Goal: Find specific page/section: Find specific page/section

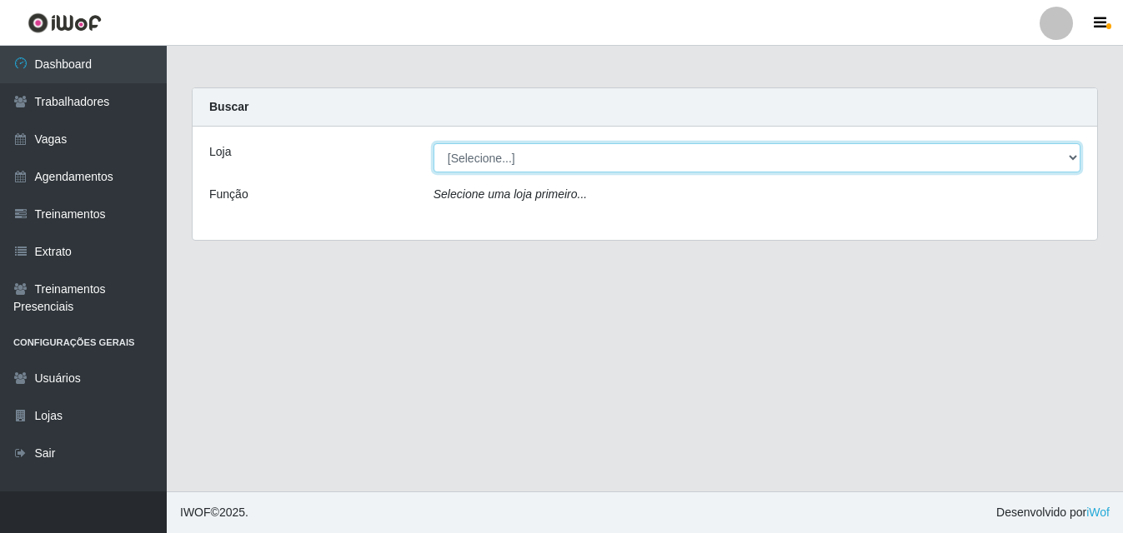
click at [1069, 160] on select "[Selecione...] Bemais Supermercados - B5 Anatólia" at bounding box center [756, 157] width 647 height 29
select select "405"
click at [433, 143] on select "[Selecione...] Bemais Supermercados - B5 Anatólia" at bounding box center [756, 157] width 647 height 29
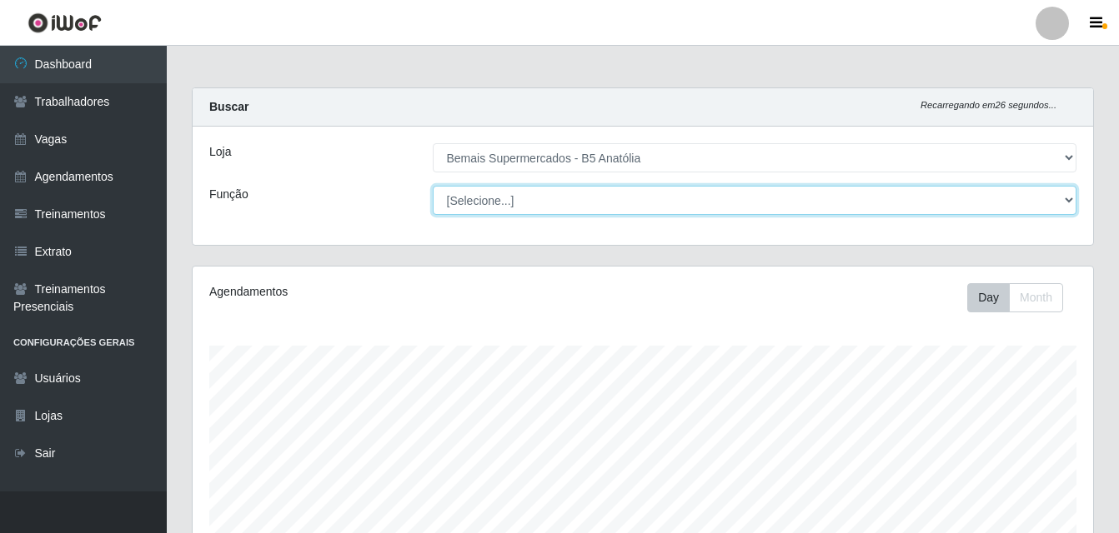
drag, startPoint x: 1069, startPoint y: 201, endPoint x: 1044, endPoint y: 213, distance: 28.4
click at [1069, 201] on select "[Selecione...] ASG ASG + ASG ++ Auxiliar de Estacionamento Auxiliar de Estacion…" at bounding box center [755, 200] width 644 height 29
click at [433, 186] on select "[Selecione...] ASG ASG + ASG ++ Auxiliar de Estacionamento Auxiliar de Estacion…" at bounding box center [755, 200] width 644 height 29
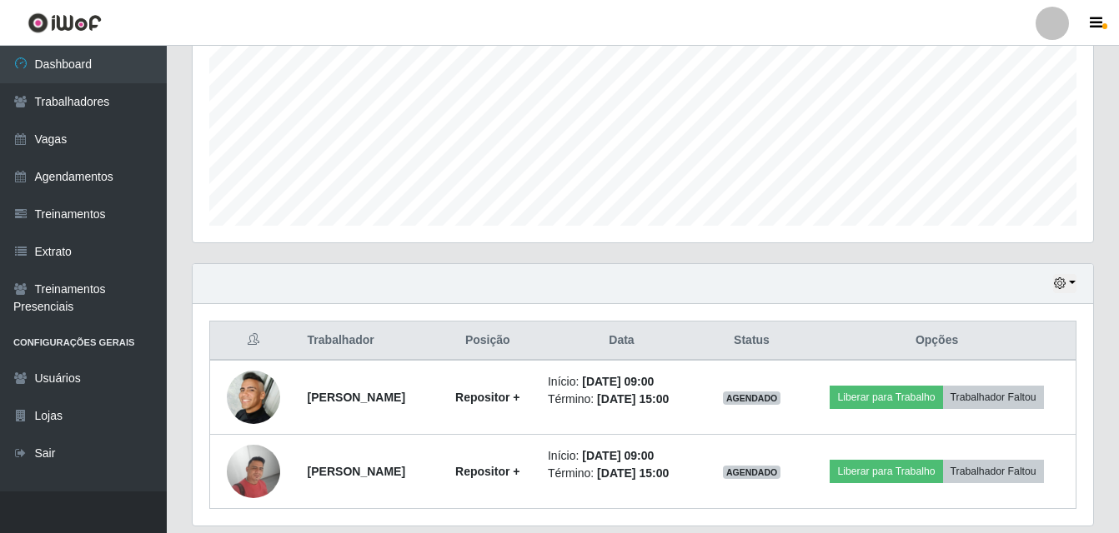
scroll to position [417, 0]
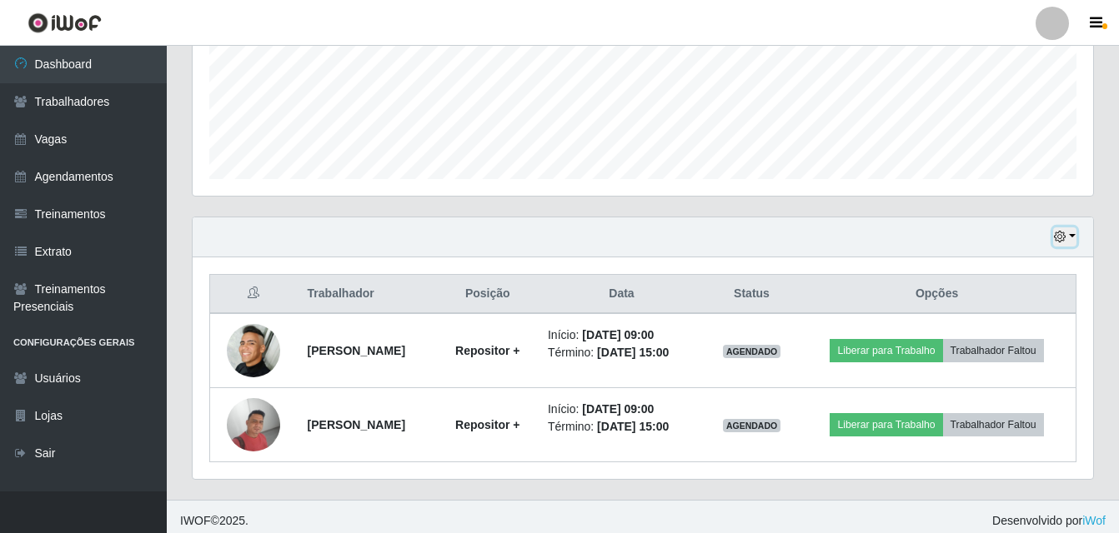
click at [1069, 238] on button "button" at bounding box center [1064, 237] width 23 height 19
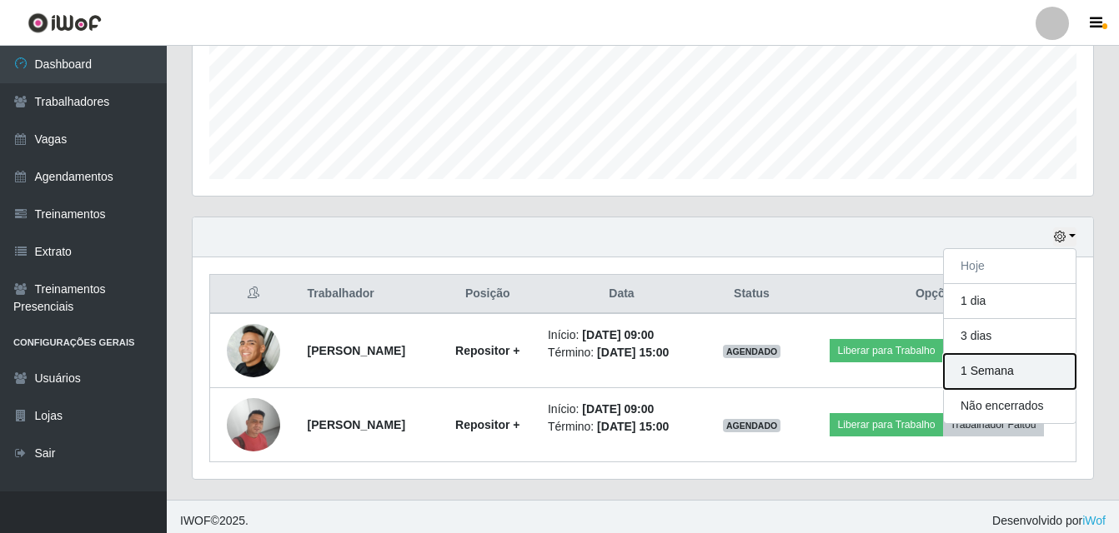
click at [1001, 378] on button "1 Semana" at bounding box center [1010, 371] width 132 height 35
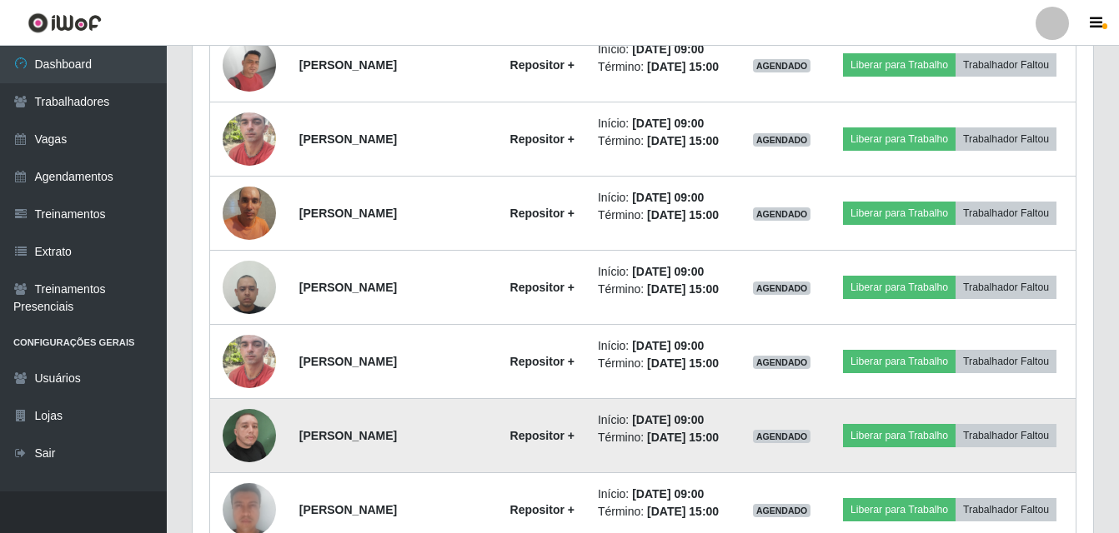
scroll to position [490, 0]
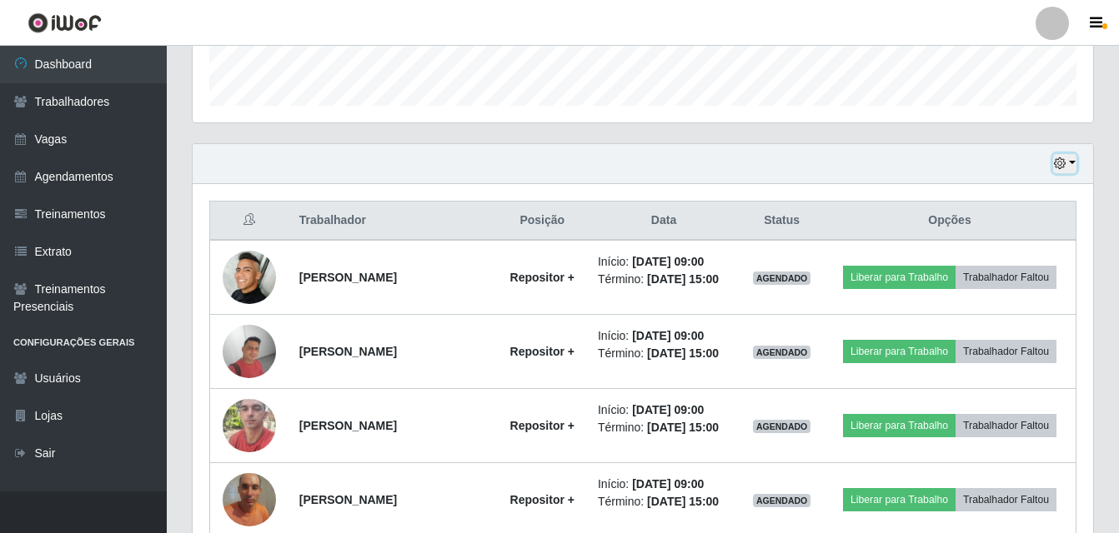
click at [1073, 161] on button "button" at bounding box center [1064, 163] width 23 height 19
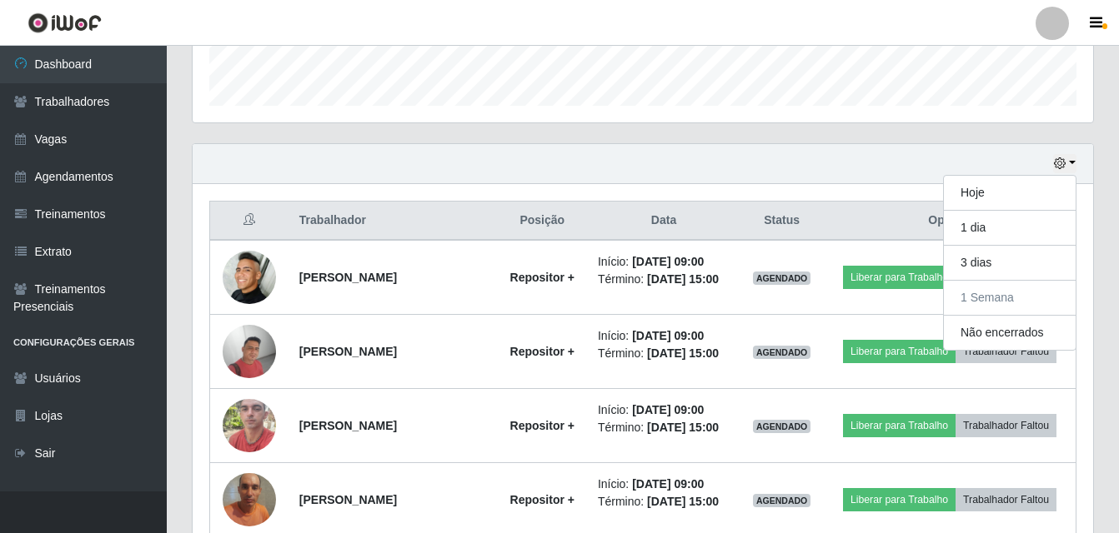
click at [1109, 325] on div "Carregando... Buscar Recarregando em 14 segundos... Loja [Selecione...] Bemais …" at bounding box center [643, 457] width 952 height 1720
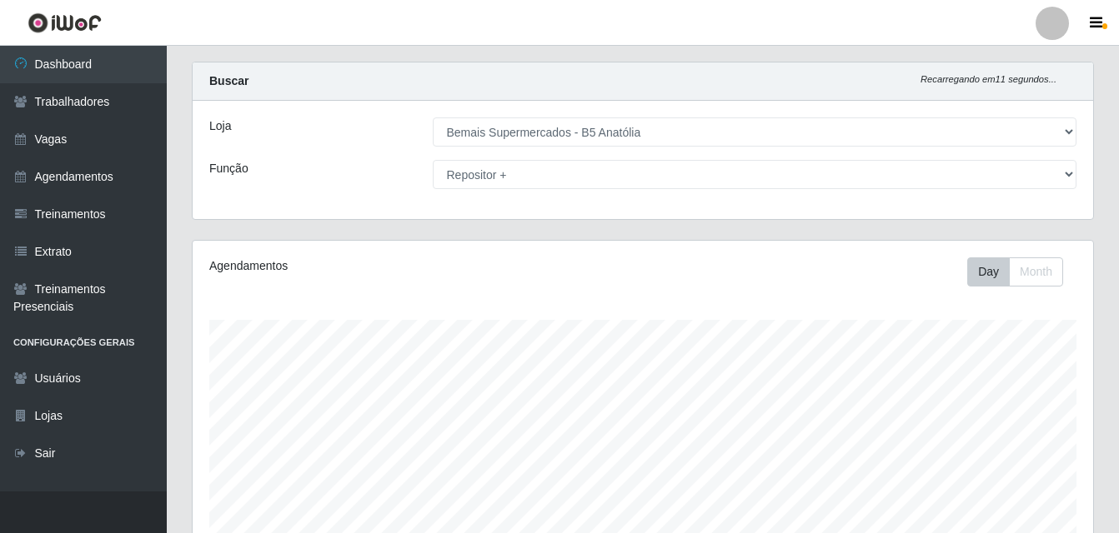
scroll to position [0, 0]
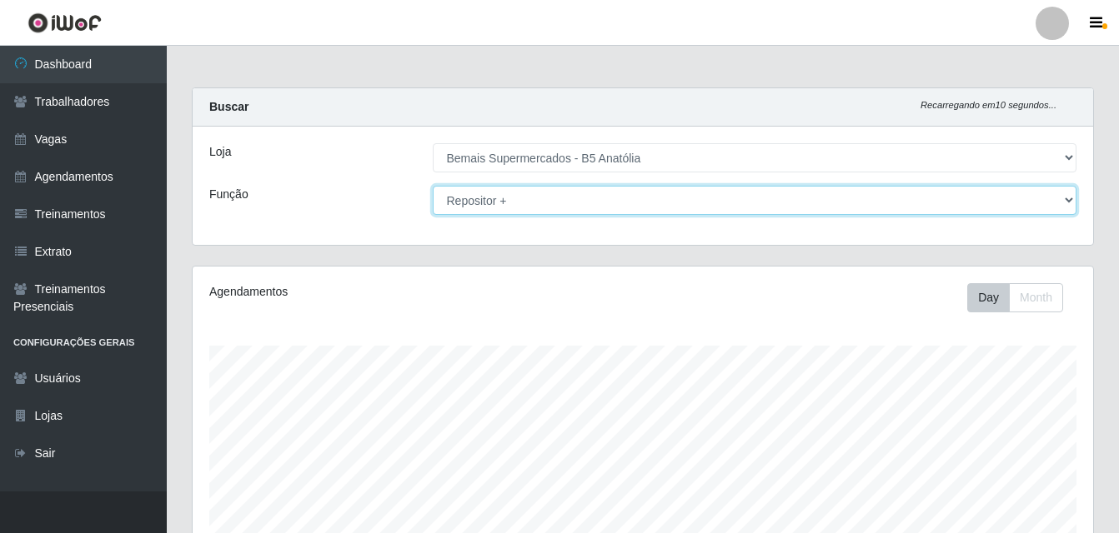
click at [1070, 201] on select "[Selecione...] ASG ASG + ASG ++ Auxiliar de Estacionamento Auxiliar de Estacion…" at bounding box center [755, 200] width 644 height 29
select select "24"
click at [433, 186] on select "[Selecione...] ASG ASG + ASG ++ Auxiliar de Estacionamento Auxiliar de Estacion…" at bounding box center [755, 200] width 644 height 29
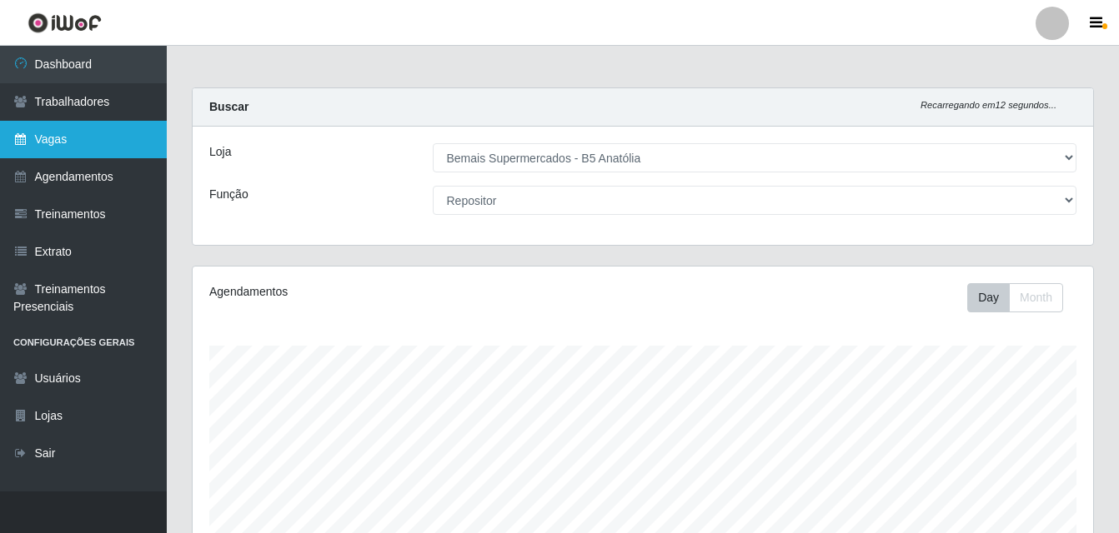
click at [68, 136] on link "Vagas" at bounding box center [83, 140] width 167 height 38
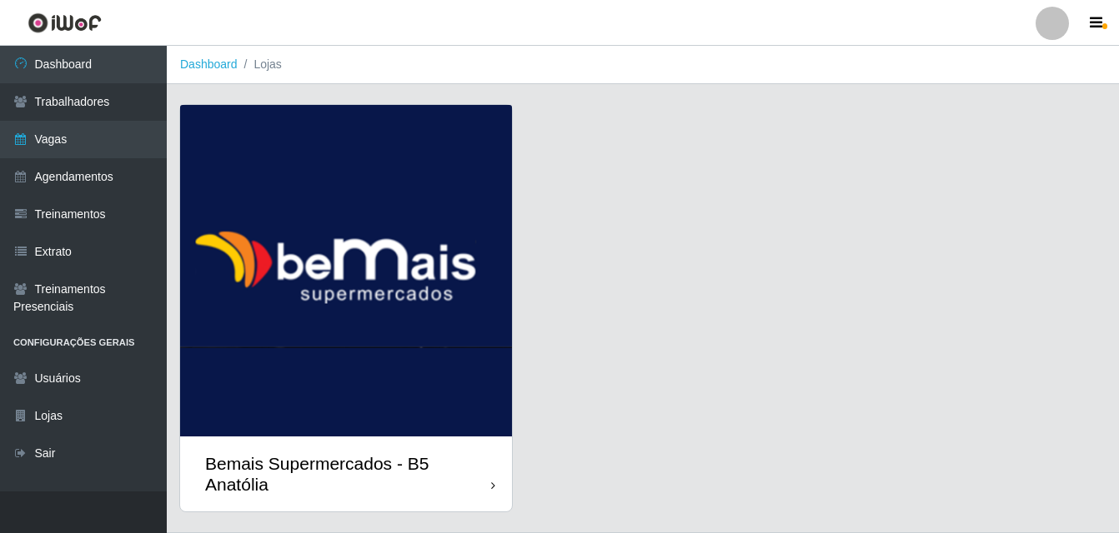
click at [488, 490] on div "Bemais Supermercados - B5 Anatólia" at bounding box center [348, 474] width 286 height 42
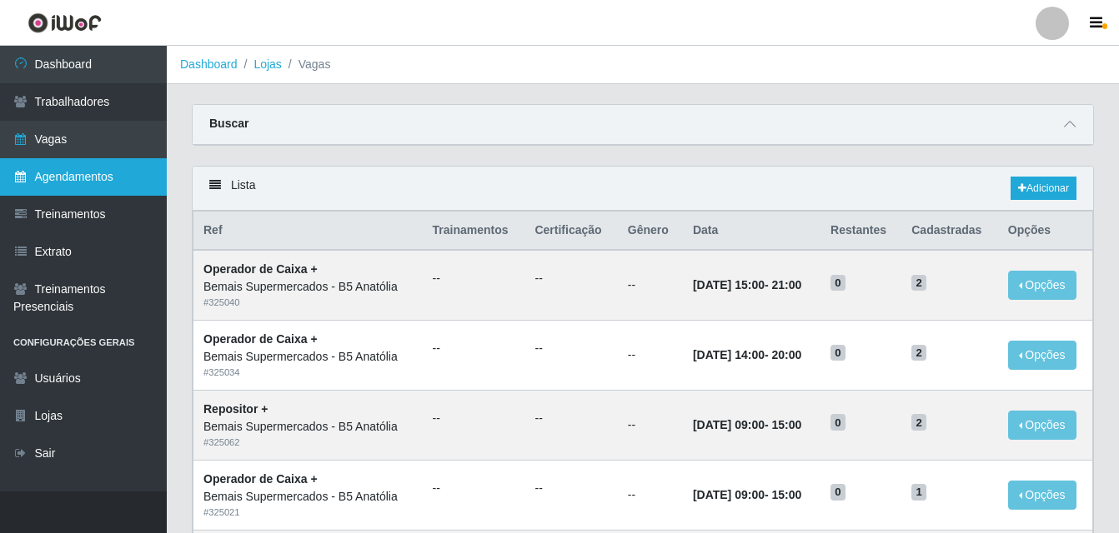
click at [124, 188] on link "Agendamentos" at bounding box center [83, 177] width 167 height 38
